Goal: Submit feedback/report problem

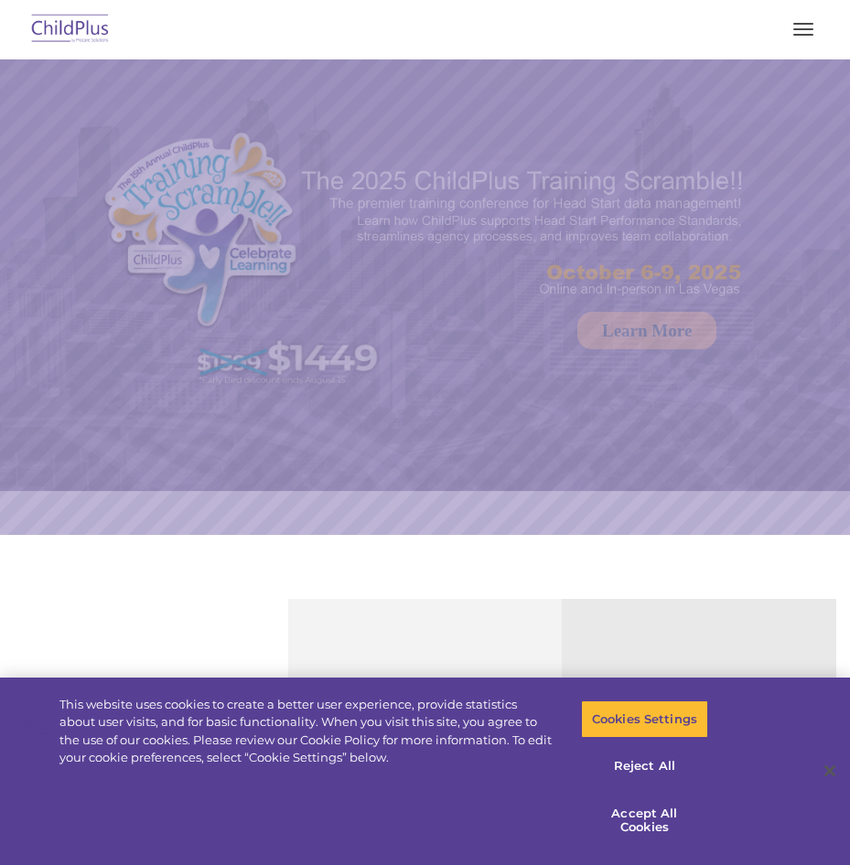
select select "MEDIUM"
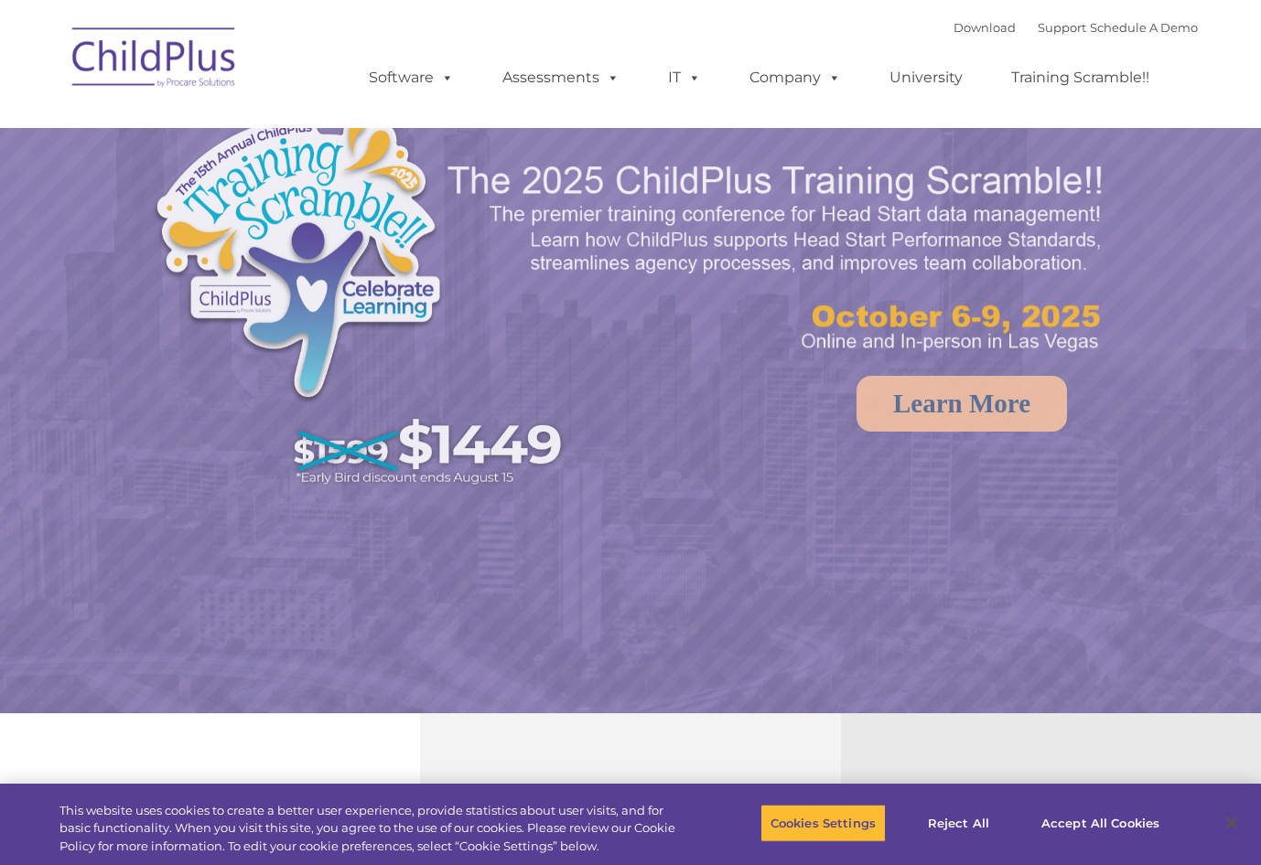
select select "MEDIUM"
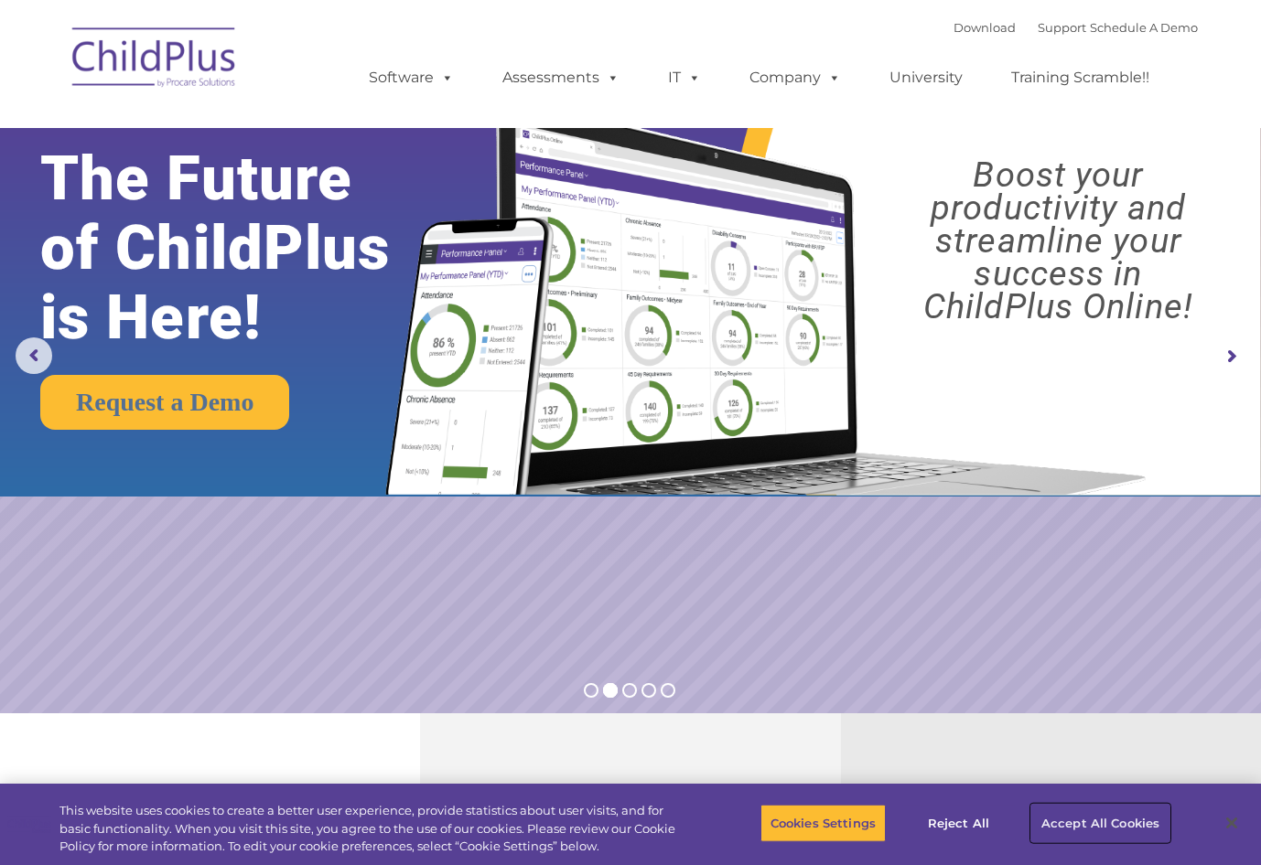
click at [1087, 817] on button "Accept All Cookies" at bounding box center [1100, 823] width 138 height 38
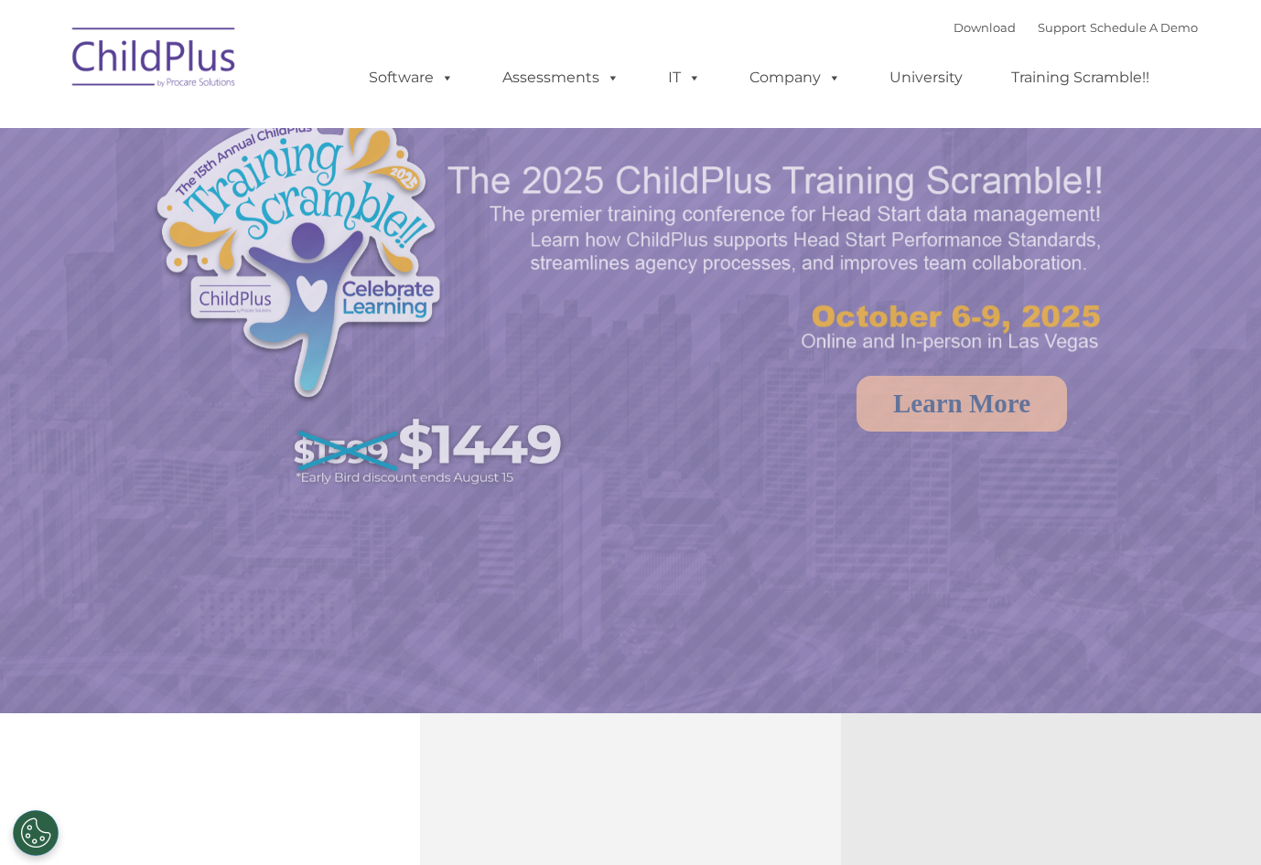
select select "MEDIUM"
